Goal: Task Accomplishment & Management: Manage account settings

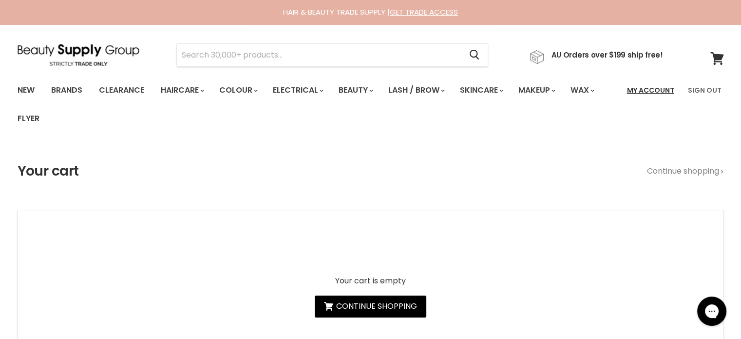
click at [655, 91] on link "My Account" at bounding box center [650, 90] width 59 height 20
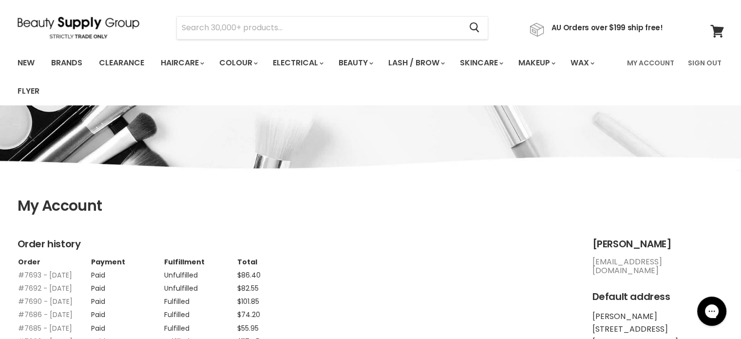
scroll to position [146, 0]
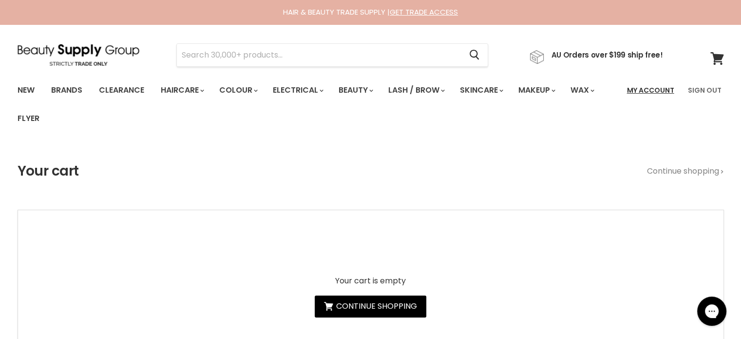
click at [651, 89] on link "My Account" at bounding box center [650, 90] width 59 height 20
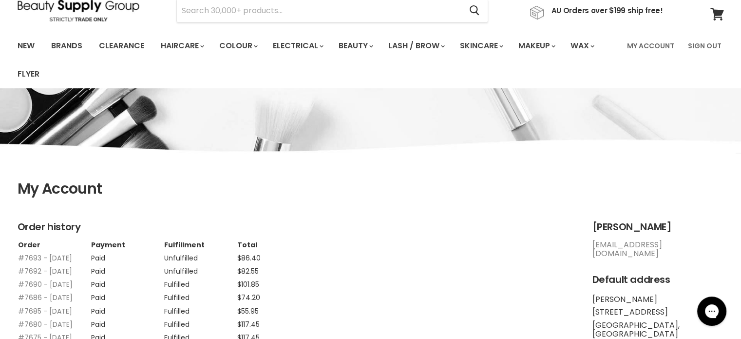
scroll to position [49, 0]
